Goal: Information Seeking & Learning: Learn about a topic

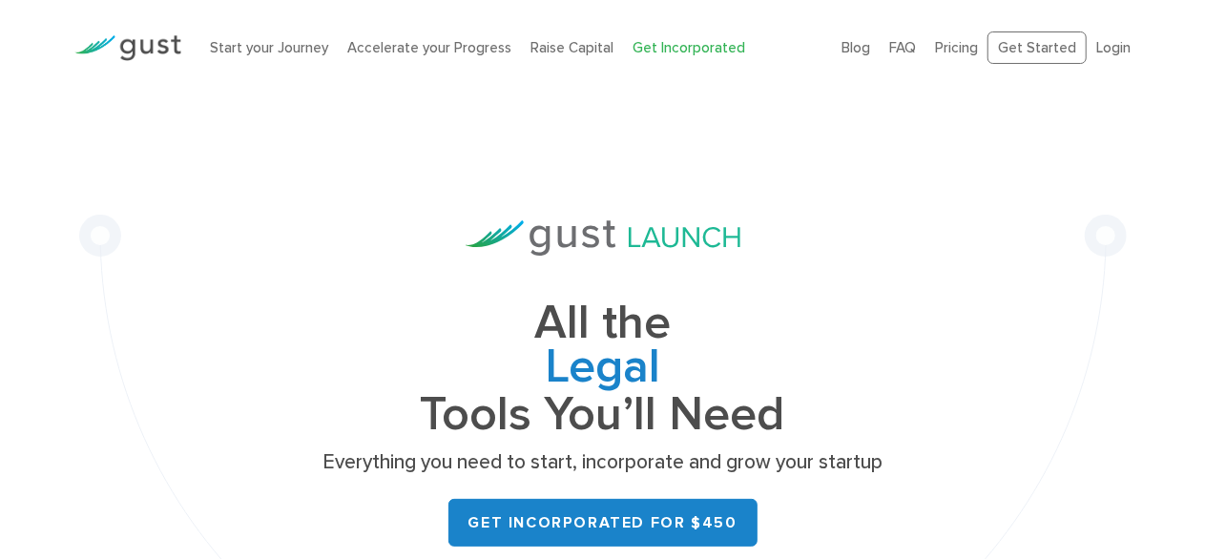
click at [1134, 404] on div "All the Legal Cap Table Fundraising Governance Tools You’ll Need Everything you…" at bounding box center [602, 425] width 1084 height 660
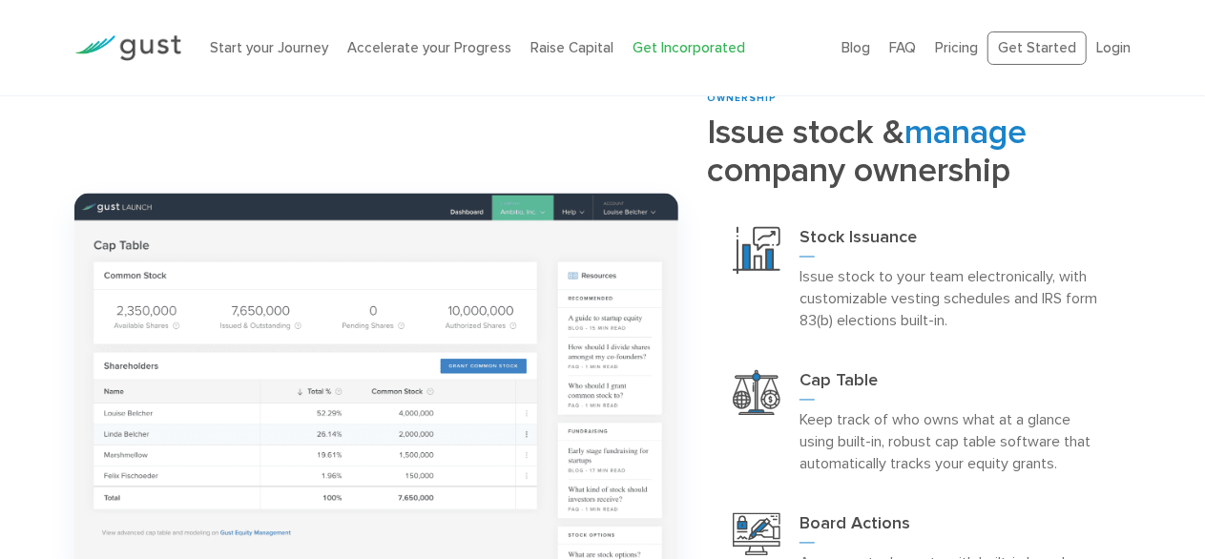
scroll to position [1683, 0]
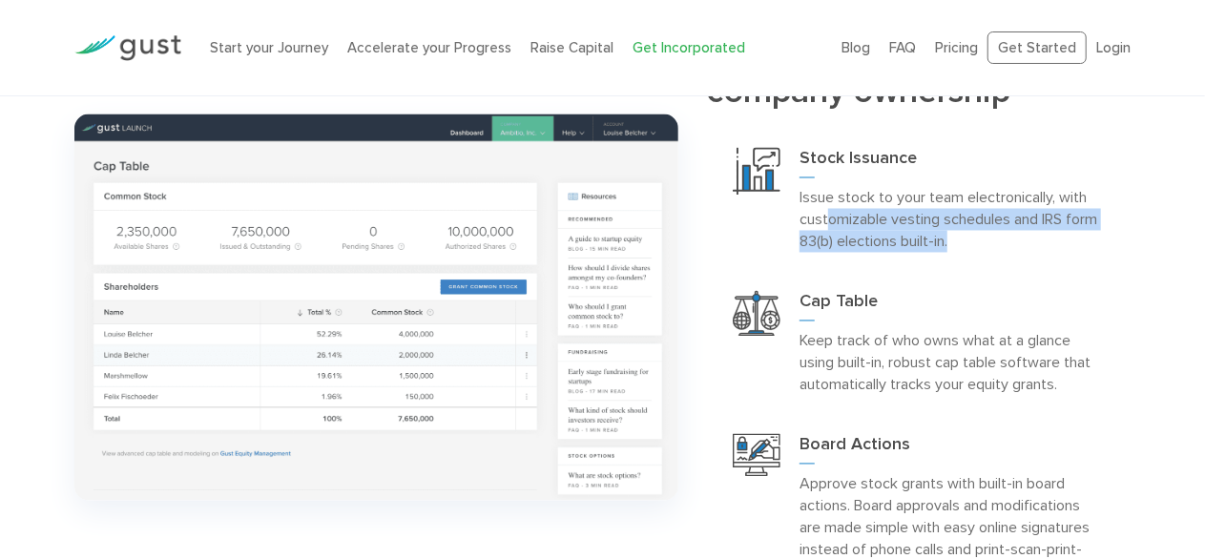
drag, startPoint x: 830, startPoint y: 220, endPoint x: 979, endPoint y: 241, distance: 151.2
click at [979, 241] on p "Issue stock to your team electronically, with customizable vesting schedules an…" at bounding box center [951, 220] width 305 height 66
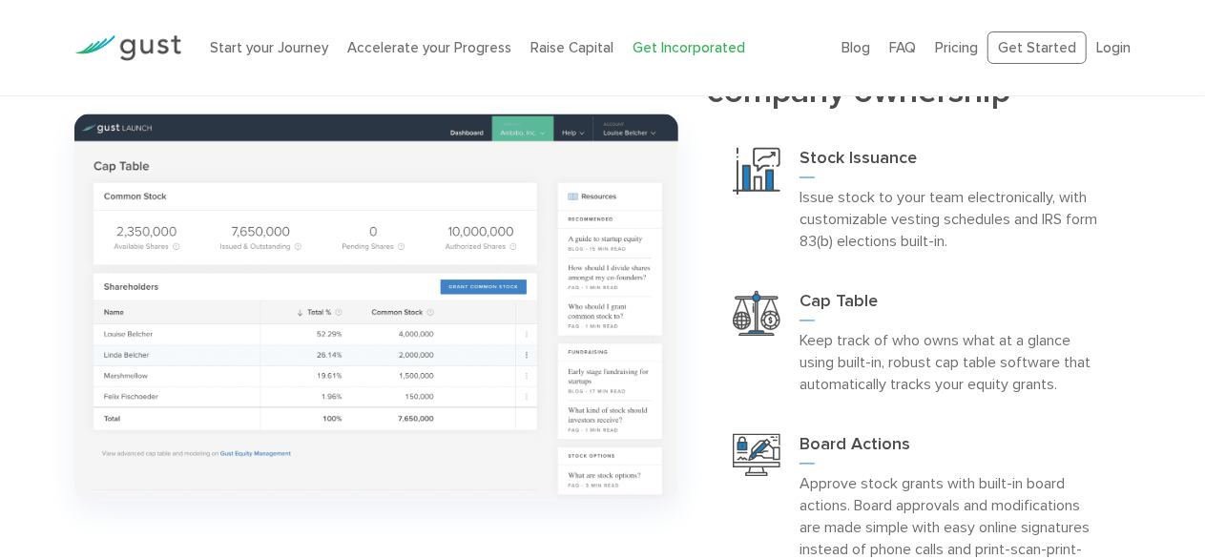
scroll to position [1741, 0]
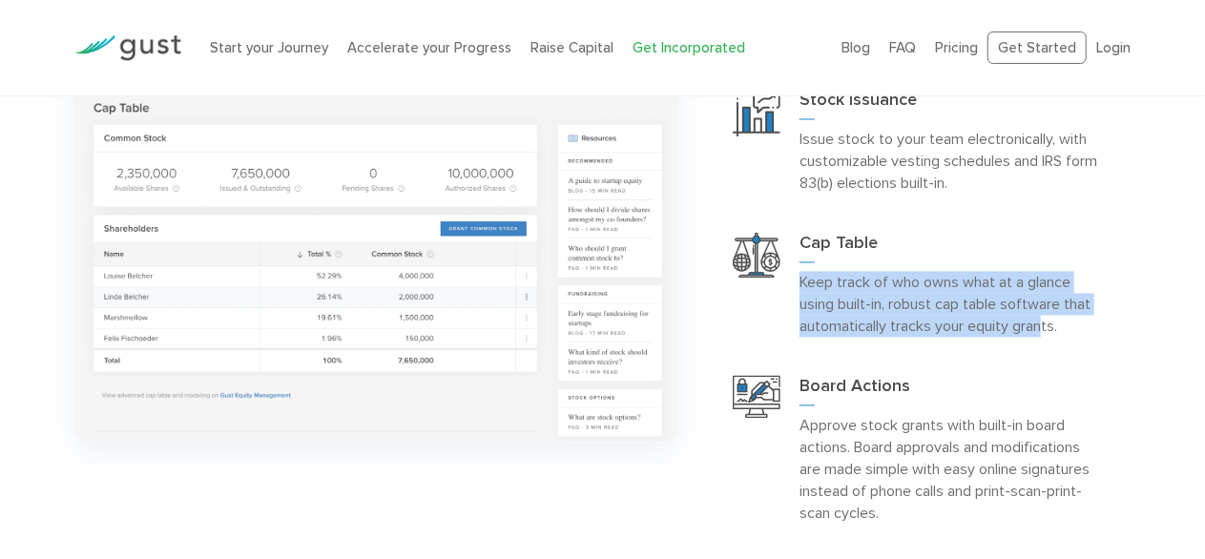
drag, startPoint x: 979, startPoint y: 241, endPoint x: 1046, endPoint y: 346, distance: 124.3
click at [1046, 346] on div "Cap Table Keep track of who owns what at a glance using built-in, robust cap ta…" at bounding box center [918, 285] width 423 height 143
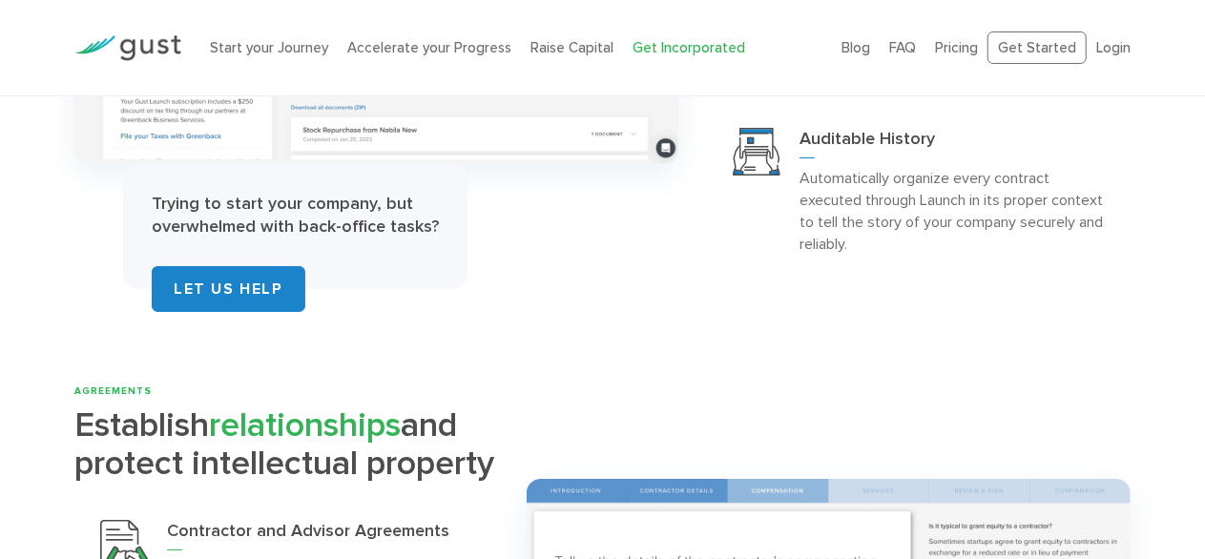
scroll to position [3502, 0]
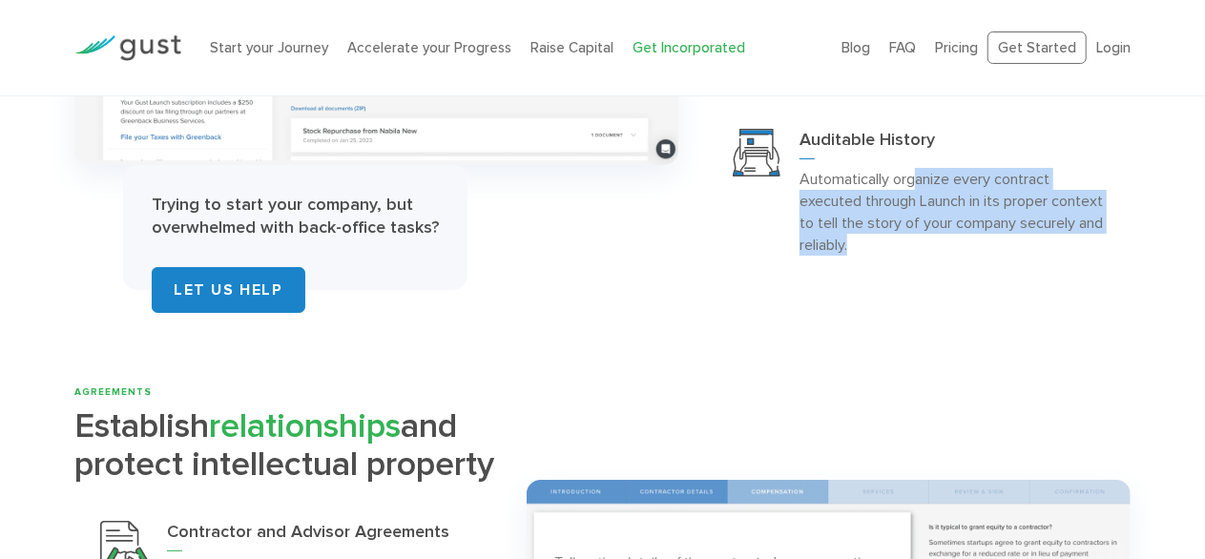
drag, startPoint x: 969, startPoint y: 300, endPoint x: 917, endPoint y: 213, distance: 101.7
click at [917, 213] on div "Auditable History Automatically organize every contract executed through Launch…" at bounding box center [918, 192] width 423 height 165
click at [917, 213] on p "Automatically organize every contract executed through Launch in its proper con…" at bounding box center [951, 212] width 305 height 88
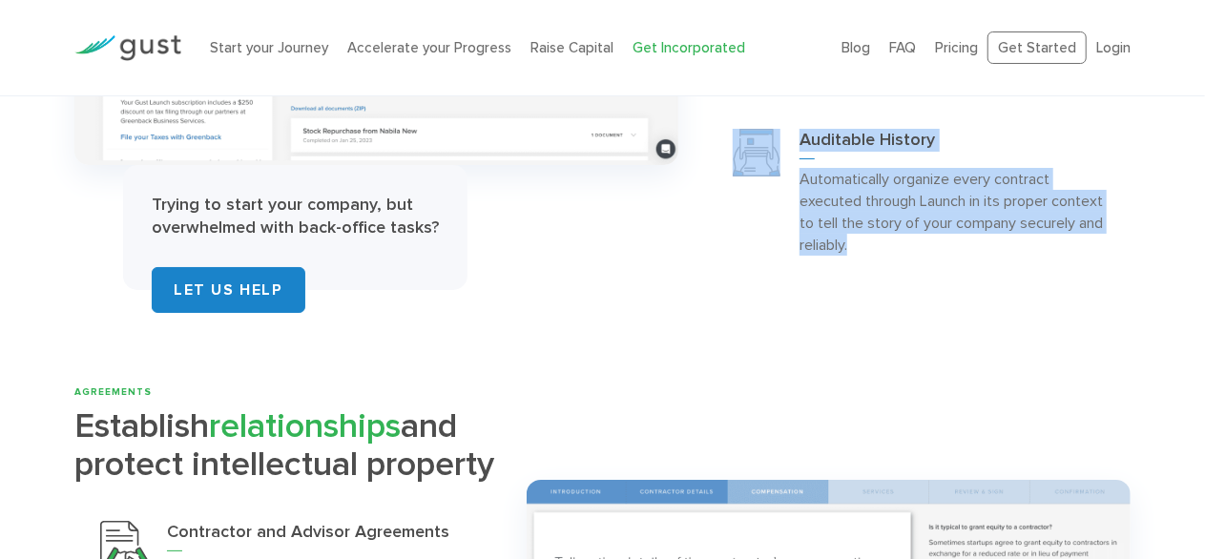
drag, startPoint x: 969, startPoint y: 281, endPoint x: 745, endPoint y: 175, distance: 248.3
click at [745, 175] on div "Auditable History Automatically organize every contract executed through Launch…" at bounding box center [918, 192] width 423 height 165
click at [943, 256] on p "Automatically organize every contract executed through Launch in its proper con…" at bounding box center [951, 212] width 305 height 88
drag, startPoint x: 966, startPoint y: 285, endPoint x: 787, endPoint y: 196, distance: 200.5
click at [787, 196] on div "Auditable History Automatically organize every contract executed through Launch…" at bounding box center [918, 192] width 423 height 165
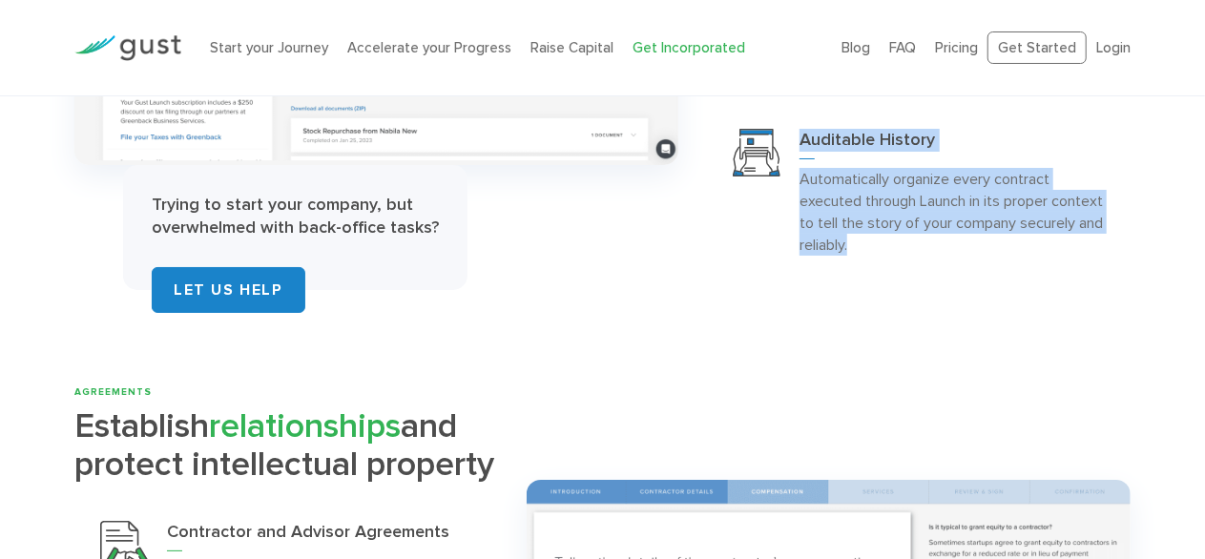
click at [899, 256] on p "Automatically organize every contract executed through Launch in its proper con…" at bounding box center [951, 212] width 305 height 88
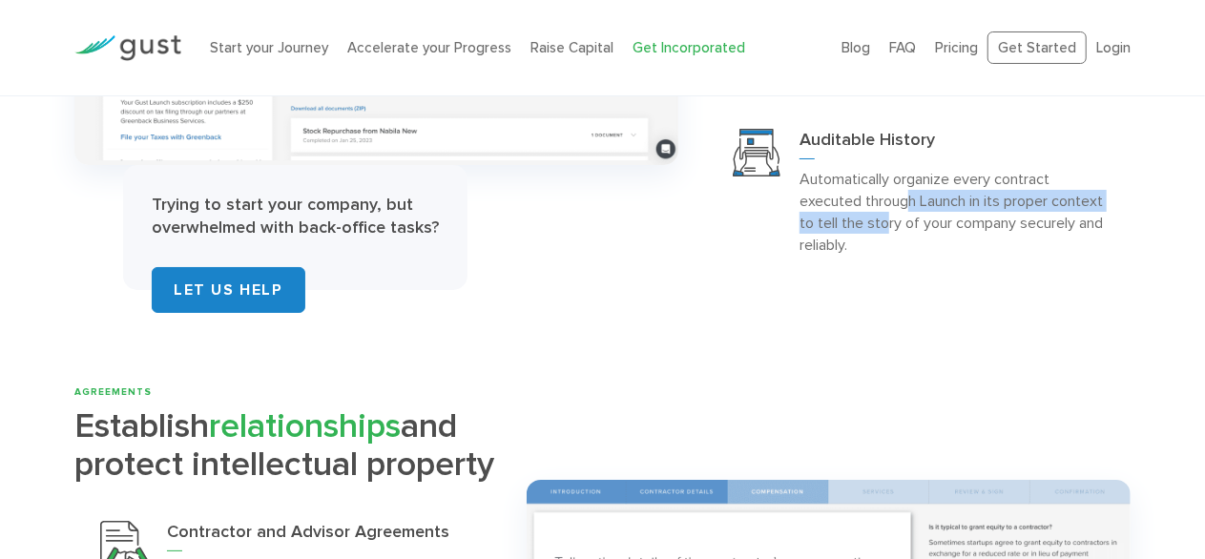
drag, startPoint x: 941, startPoint y: 277, endPoint x: 912, endPoint y: 243, distance: 44.6
click at [912, 243] on p "Automatically organize every contract executed through Launch in its proper con…" at bounding box center [951, 212] width 305 height 88
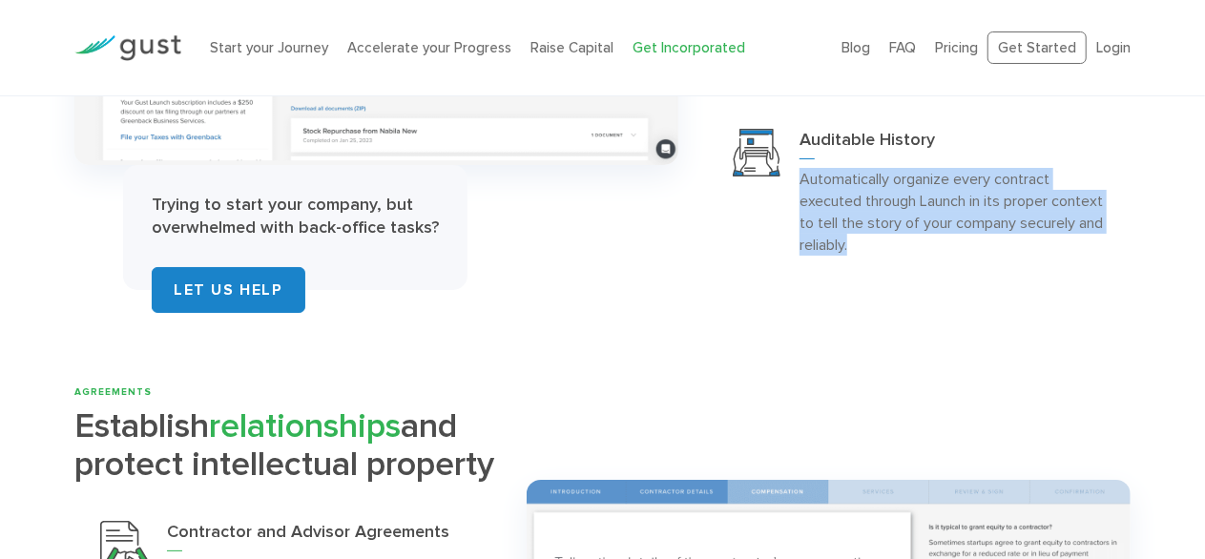
drag, startPoint x: 997, startPoint y: 203, endPoint x: 983, endPoint y: 328, distance: 125.6
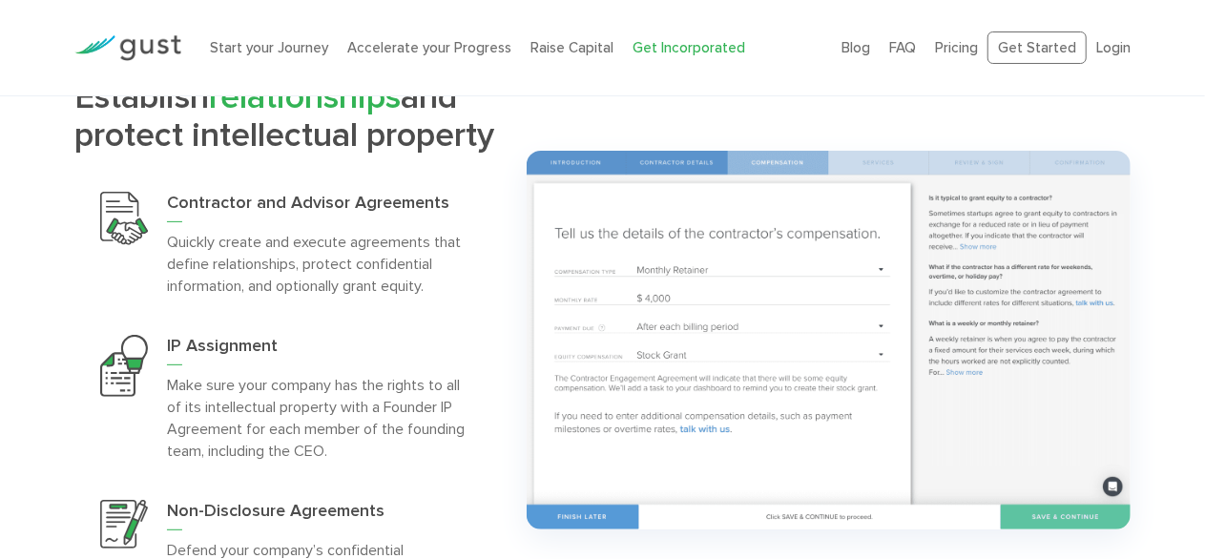
scroll to position [3830, 0]
click at [336, 298] on p "Quickly create and execute agreements that define relationships, protect confid…" at bounding box center [319, 265] width 305 height 66
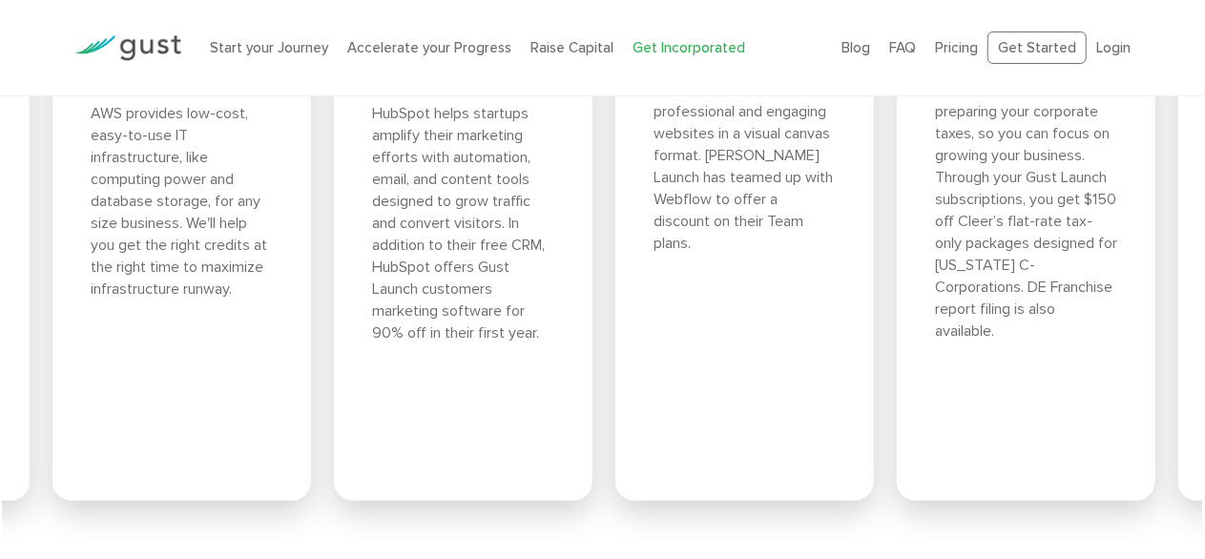
scroll to position [7519, 0]
